Goal: Task Accomplishment & Management: Use online tool/utility

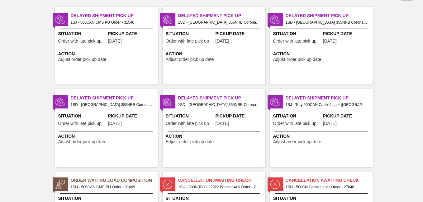
scroll to position [93, 0]
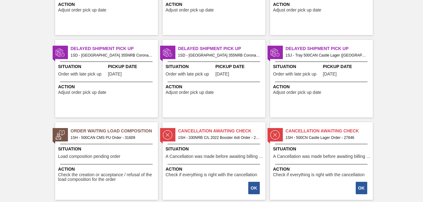
click at [104, 138] on span "1SH - 500CAN CMS PU Order - 31609" at bounding box center [112, 138] width 82 height 7
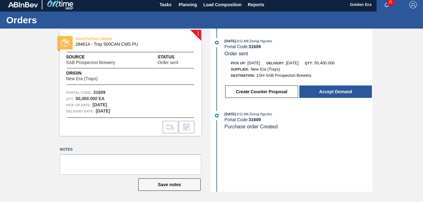
scroll to position [3, 0]
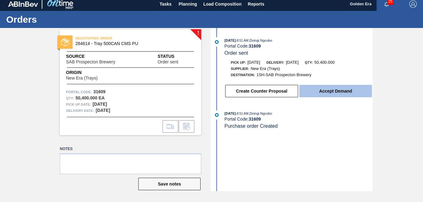
click at [326, 93] on button "Accept Demand" at bounding box center [335, 91] width 73 height 12
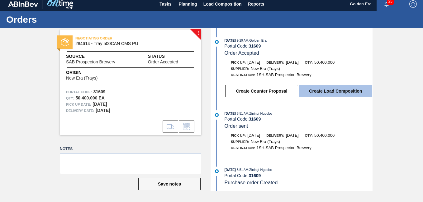
click at [336, 94] on button "Create Load Composition" at bounding box center [335, 91] width 73 height 12
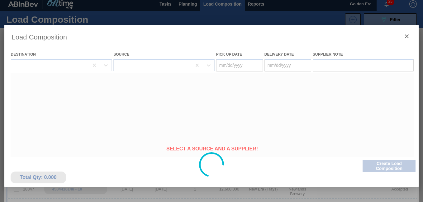
type Date "[DATE]"
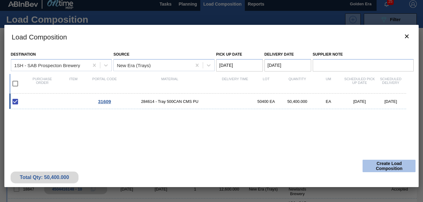
click at [381, 163] on button "Create Load Composition" at bounding box center [389, 166] width 53 height 12
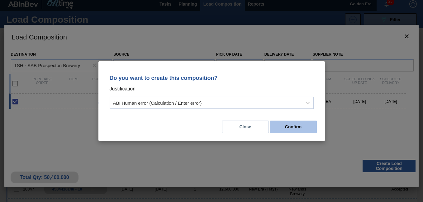
click at [278, 129] on button "Confirm" at bounding box center [293, 127] width 47 height 12
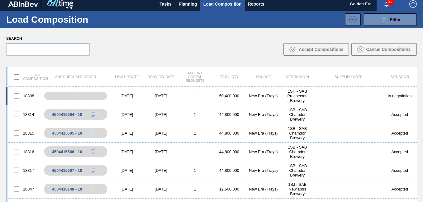
click at [18, 96] on input "checkbox" at bounding box center [16, 95] width 13 height 13
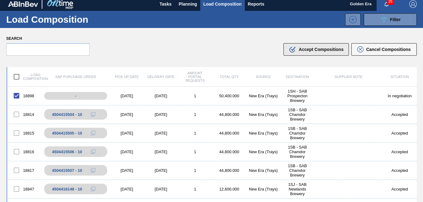
click at [328, 52] on span "Accept Compositions" at bounding box center [321, 49] width 45 height 5
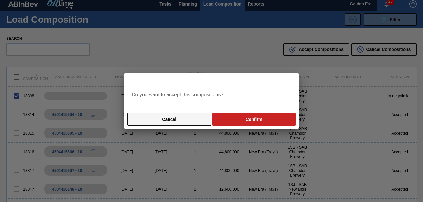
click at [188, 116] on button "Cancel" at bounding box center [169, 119] width 84 height 12
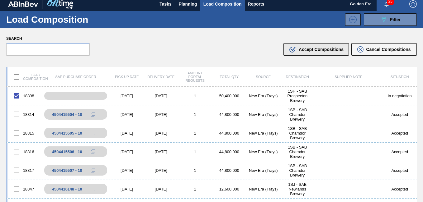
click at [300, 52] on div ".b{fill:var(--color-action-default)} Accept Compositions" at bounding box center [316, 49] width 55 height 7
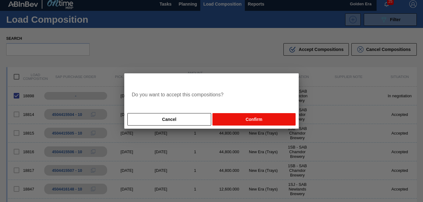
click at [242, 117] on button "Confirm" at bounding box center [253, 119] width 83 height 12
checkbox input "false"
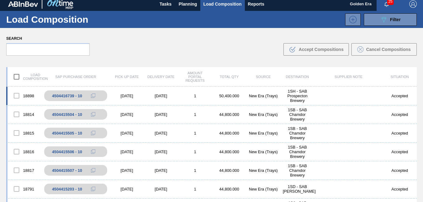
click at [16, 96] on div at bounding box center [16, 95] width 13 height 13
click at [16, 78] on input "checkbox" at bounding box center [16, 76] width 13 height 13
click at [17, 77] on input "checkbox" at bounding box center [16, 76] width 13 height 13
checkbox input "false"
